Goal: Task Accomplishment & Management: Complete application form

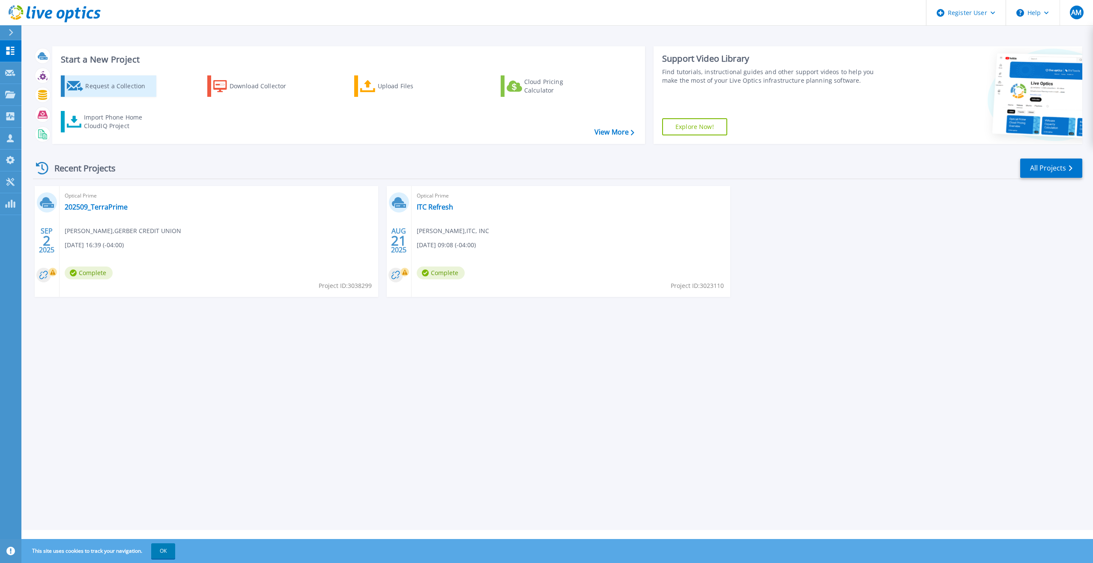
click at [99, 88] on div "Request a Collection" at bounding box center [119, 86] width 69 height 17
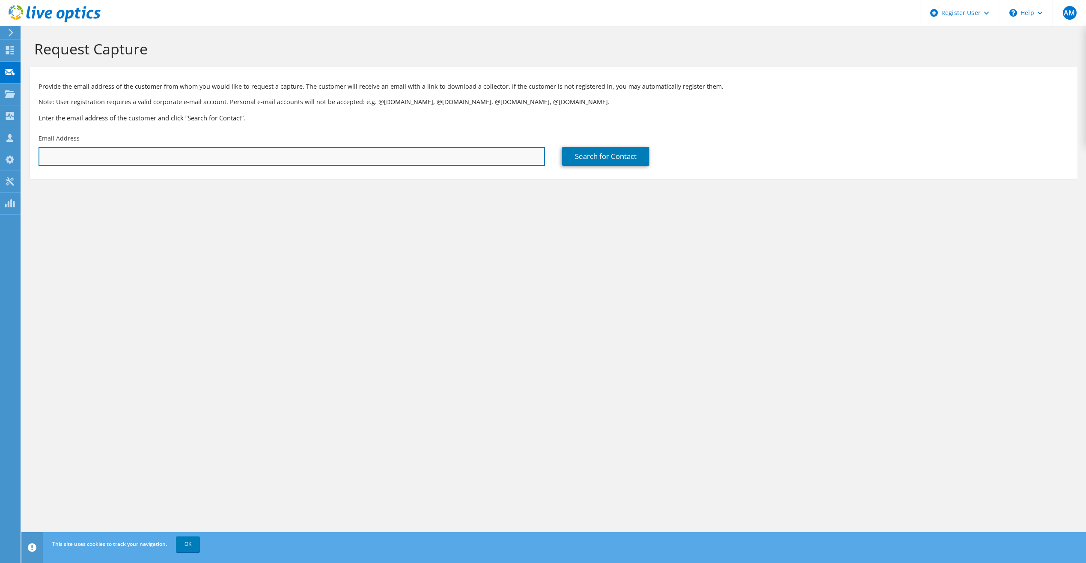
paste input "[PERSON_NAME][EMAIL_ADDRESS][PERSON_NAME][DOMAIN_NAME]"
type input "[PERSON_NAME][EMAIL_ADDRESS][PERSON_NAME][DOMAIN_NAME]"
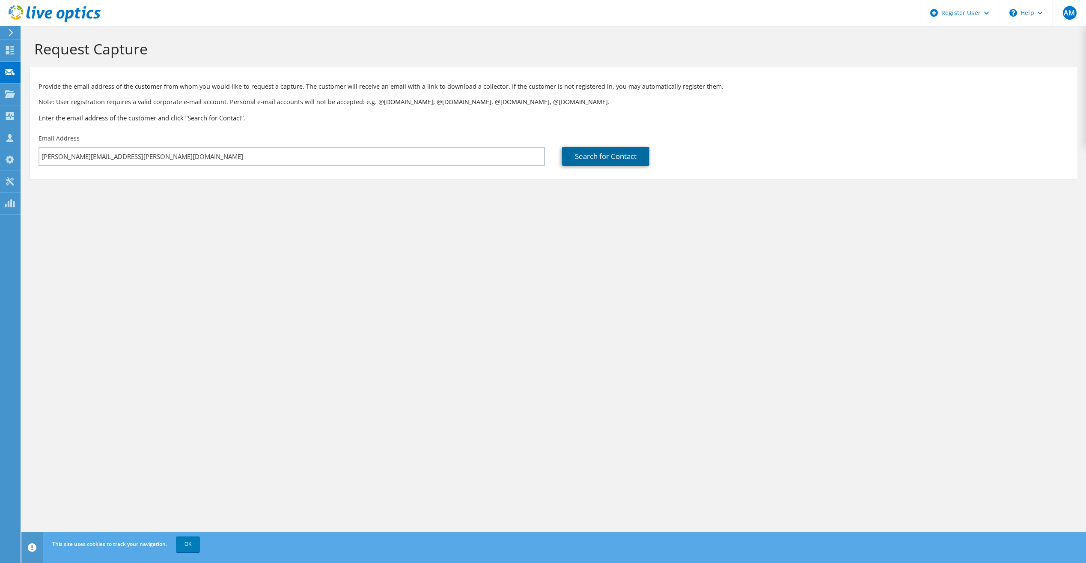
click at [609, 156] on link "Search for Contact" at bounding box center [605, 156] width 87 height 19
type input "BAY DE NOC COMMUNITY COLLEGE"
type input "Jonathan"
type input "Lane"
type input "United States"
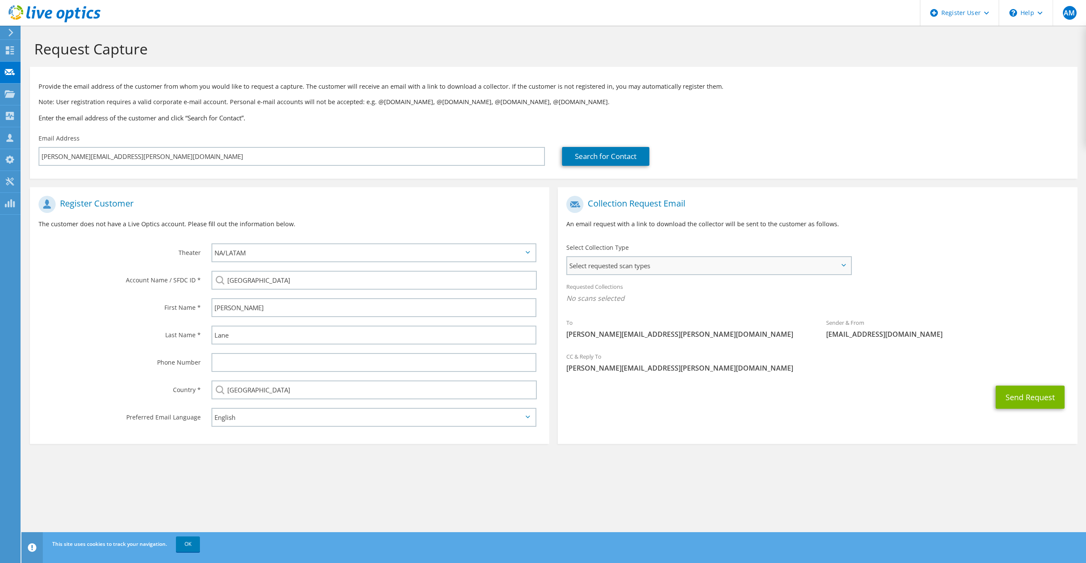
click at [602, 262] on span "Select requested scan types" at bounding box center [708, 265] width 283 height 17
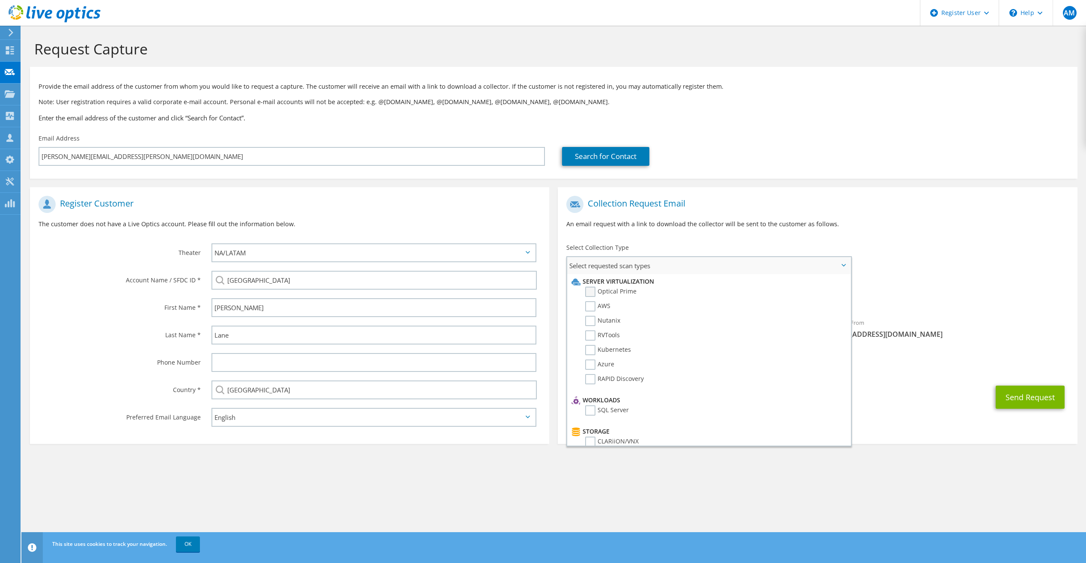
click at [588, 292] on label "Optical Prime" at bounding box center [610, 291] width 51 height 10
click at [0, 0] on input "Optical Prime" at bounding box center [0, 0] width 0 height 0
click at [927, 254] on div "To jonathan.lane@baycollege.edu Sender & From liveoptics@liveoptics.com" at bounding box center [817, 270] width 519 height 158
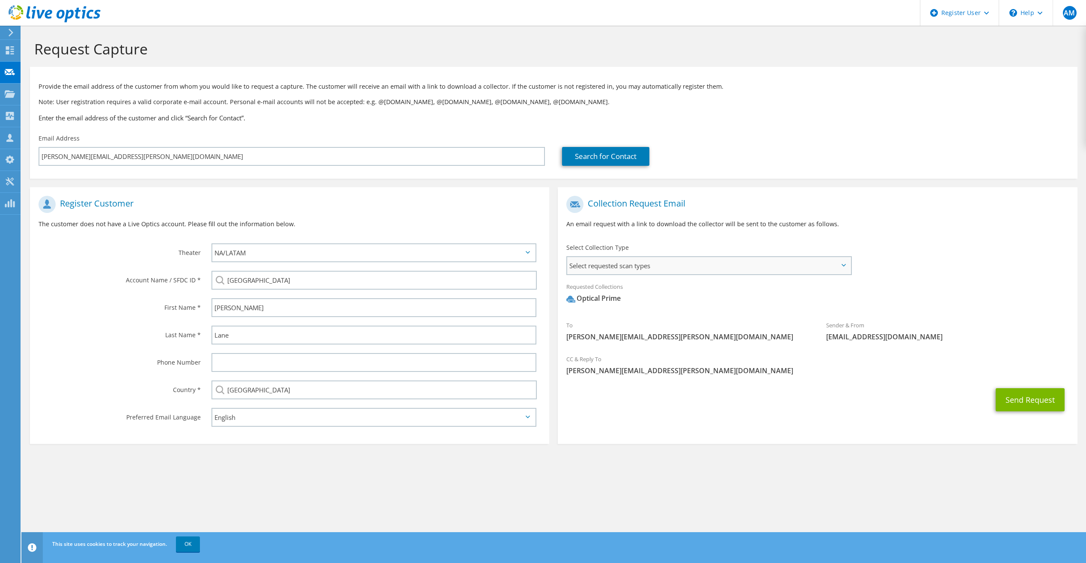
click at [670, 258] on span "Select requested scan types" at bounding box center [708, 265] width 283 height 17
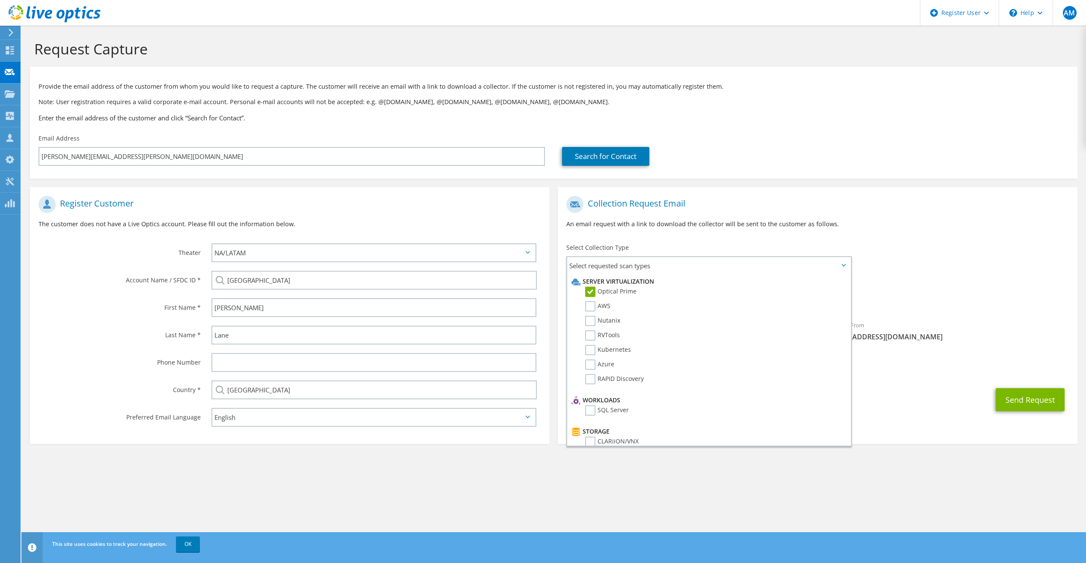
click at [1084, 262] on section "Request Capture Provide the email address of the customer from whom you would l…" at bounding box center [553, 256] width 1065 height 461
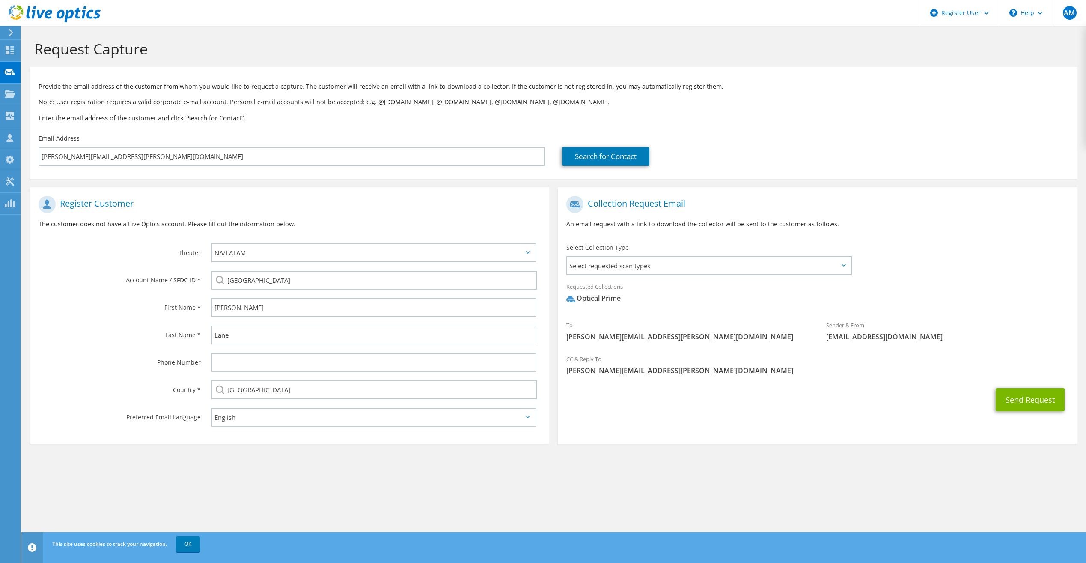
drag, startPoint x: 948, startPoint y: 274, endPoint x: 958, endPoint y: 282, distance: 12.2
click at [949, 275] on div "To jonathan.lane@baycollege.edu Sender & From liveoptics@liveoptics.com" at bounding box center [817, 270] width 519 height 158
click at [1027, 398] on button "Send Request" at bounding box center [1030, 399] width 69 height 23
